Goal: Task Accomplishment & Management: Manage account settings

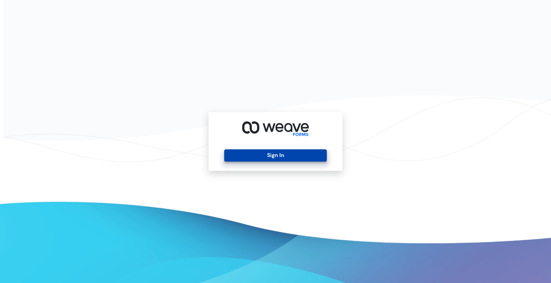
click at [297, 156] on button "Sign In" at bounding box center [275, 155] width 102 height 12
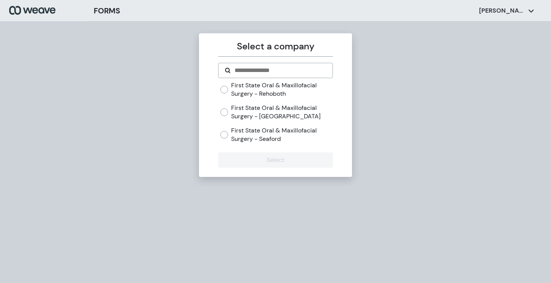
click at [247, 124] on div "First State Oral & Maxillofacial Surgery - Rehoboth First State Oral & Maxillof…" at bounding box center [277, 112] width 112 height 62
click at [250, 118] on label "First State Oral & Maxillofacial Surgery - Dover" at bounding box center [281, 112] width 101 height 16
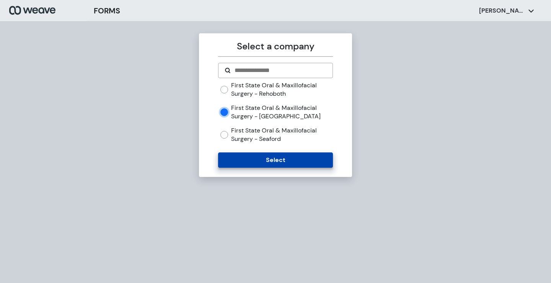
click at [254, 163] on button "Select" at bounding box center [275, 159] width 114 height 15
